Goal: Complete application form

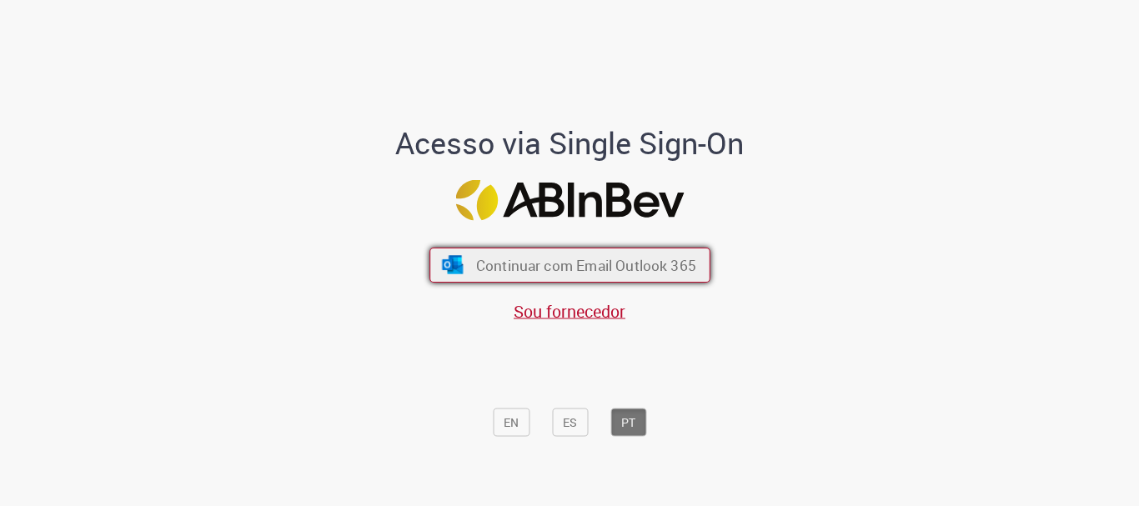
click at [674, 268] on span "Continuar com Email Outlook 365" at bounding box center [585, 265] width 220 height 19
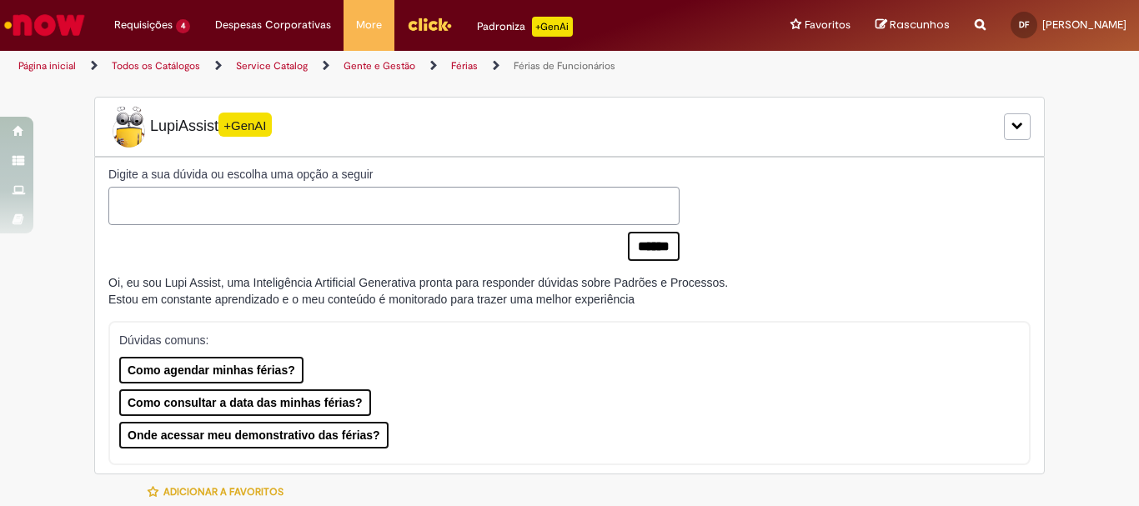
type input "**********"
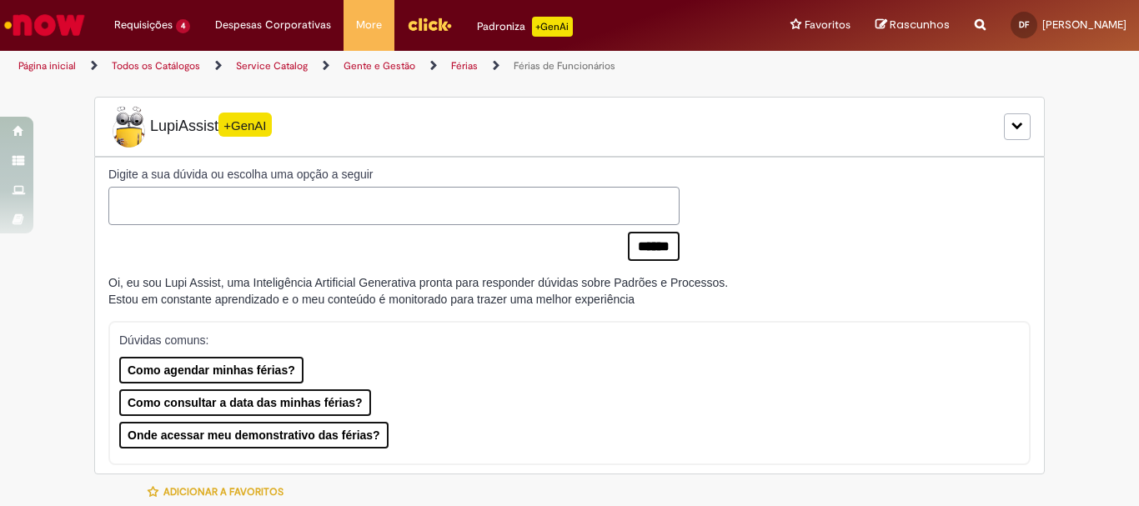
type input "**********"
